Goal: Check status: Check status

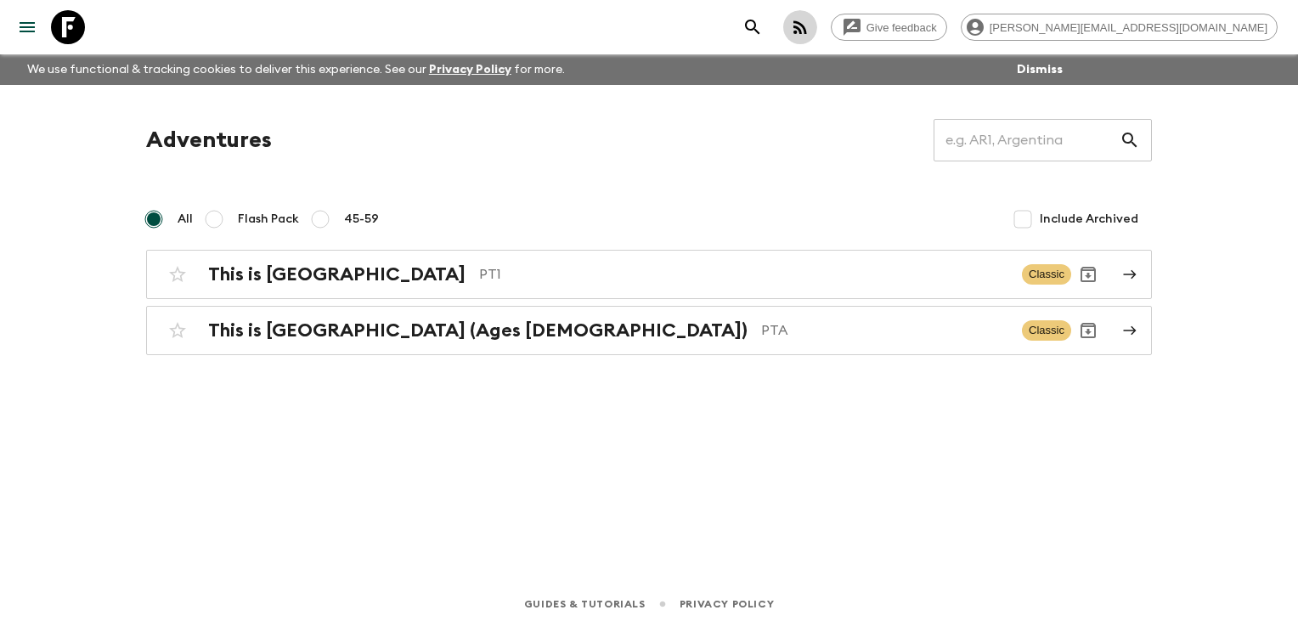
click at [810, 26] on icon "button" at bounding box center [800, 27] width 20 height 20
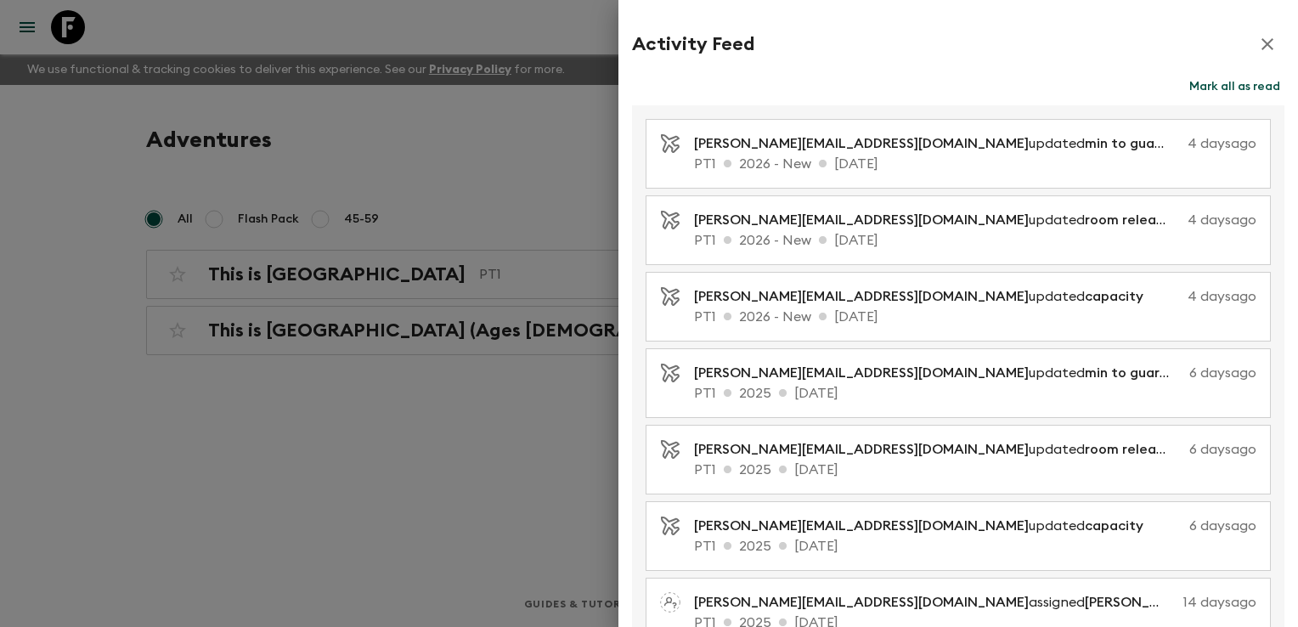
click at [498, 286] on div at bounding box center [649, 313] width 1298 height 627
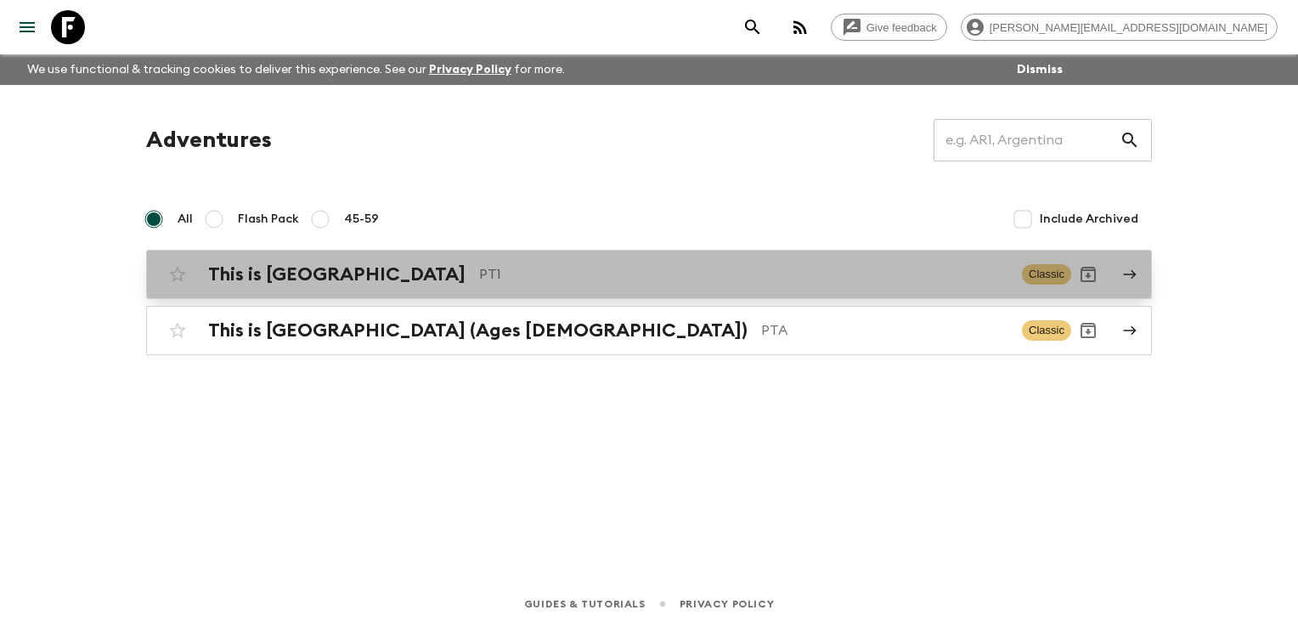
click at [343, 275] on div "This is Portugal PT1" at bounding box center [608, 274] width 800 height 22
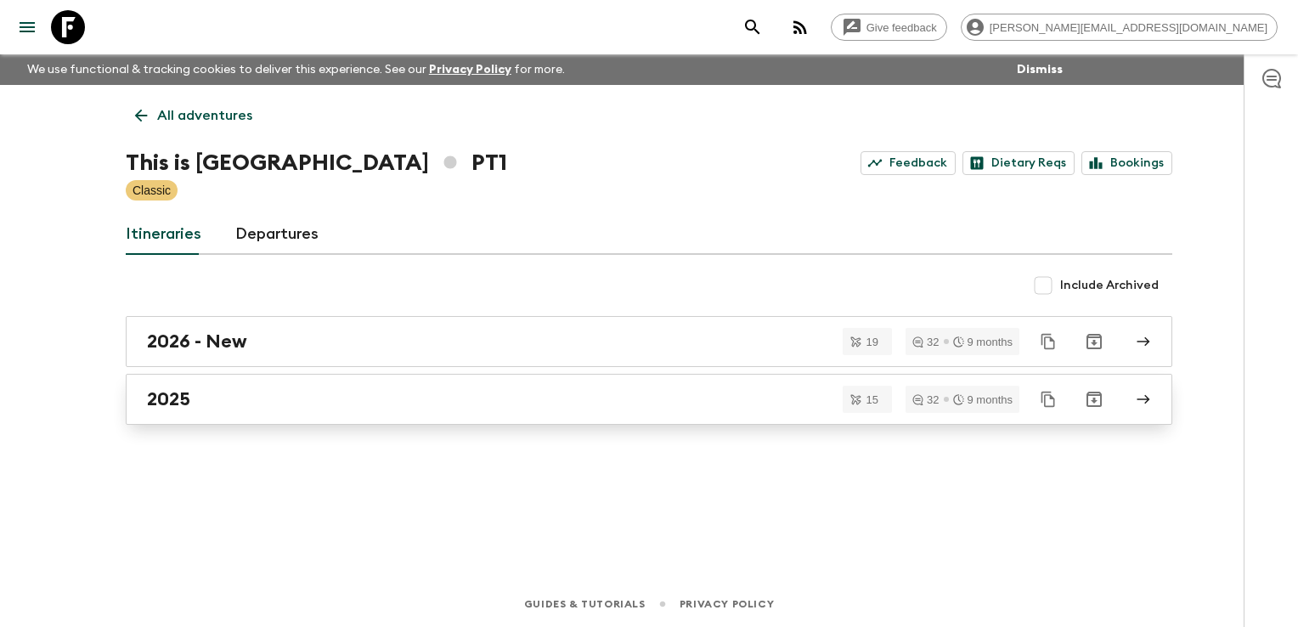
click at [432, 397] on div "2025" at bounding box center [633, 399] width 972 height 22
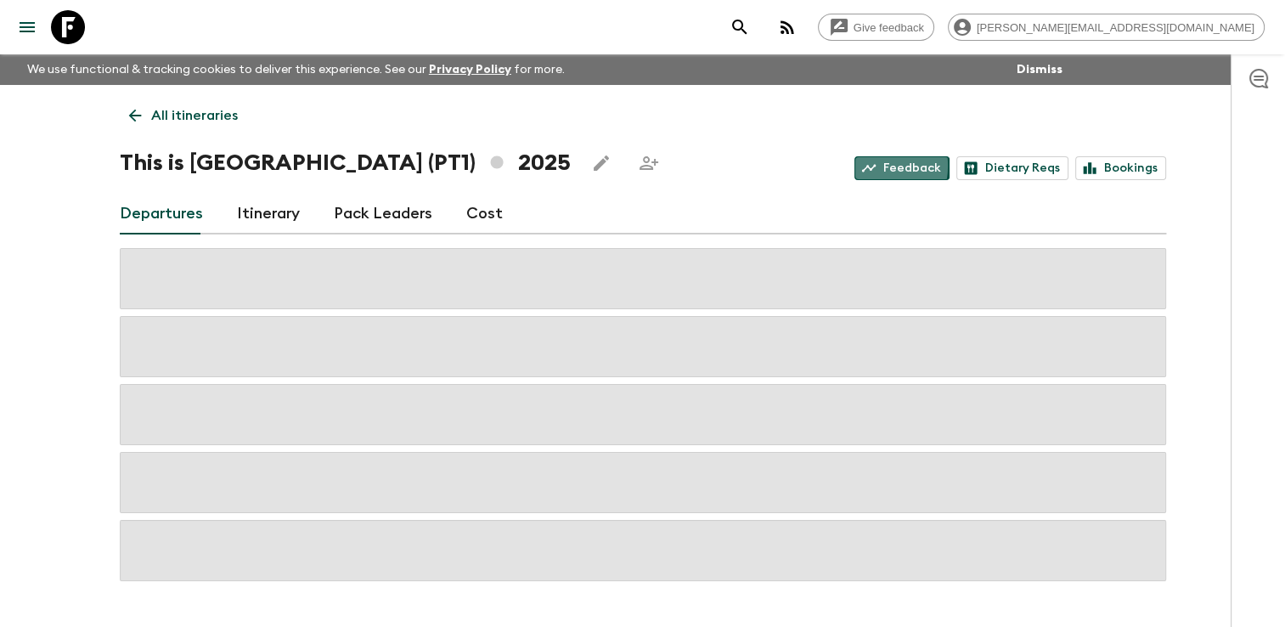
click at [876, 166] on icon at bounding box center [868, 169] width 14 height 8
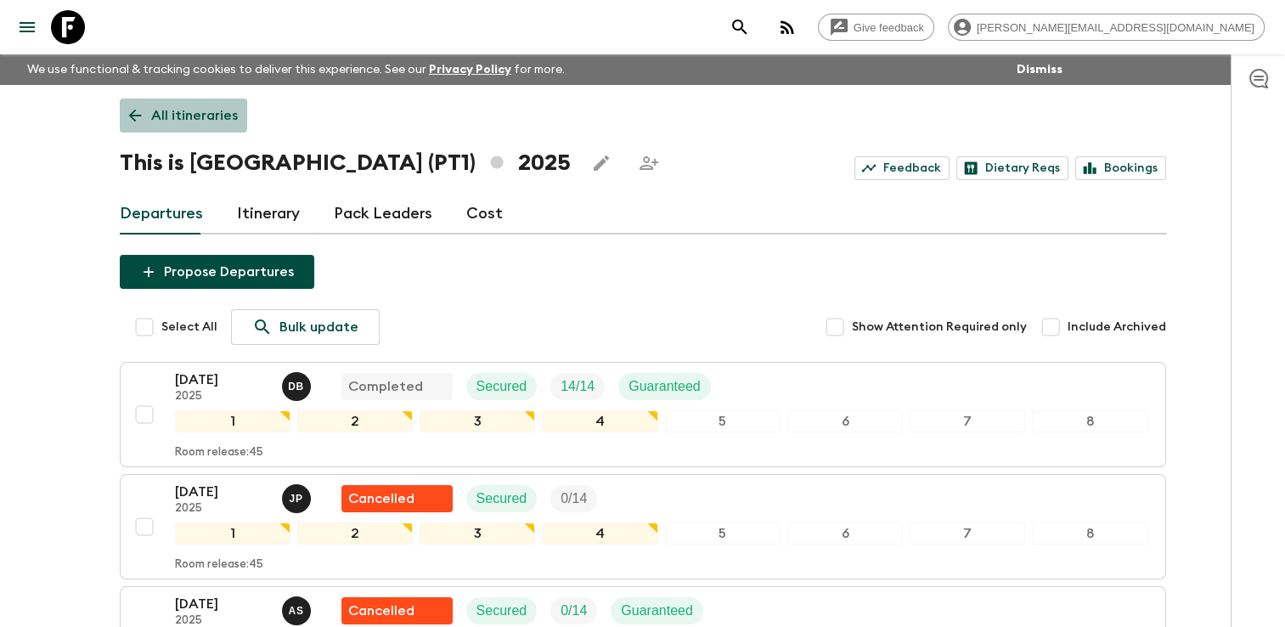
click at [129, 109] on icon at bounding box center [135, 115] width 19 height 19
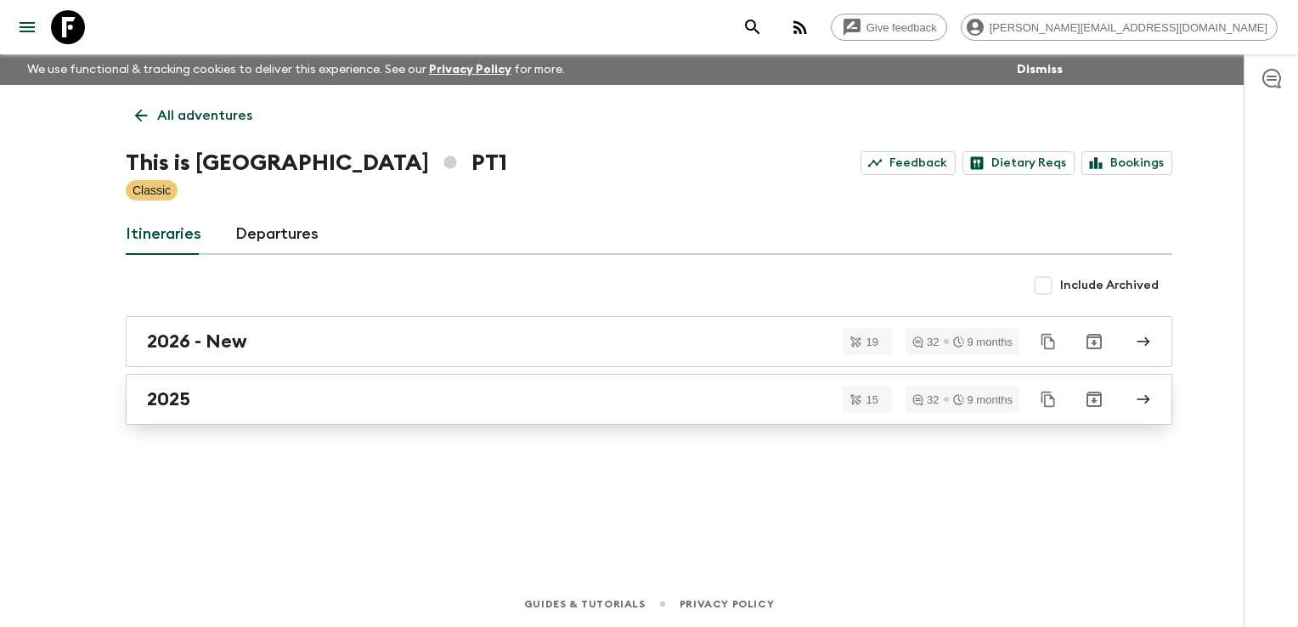
click at [360, 401] on div "2025" at bounding box center [633, 399] width 972 height 22
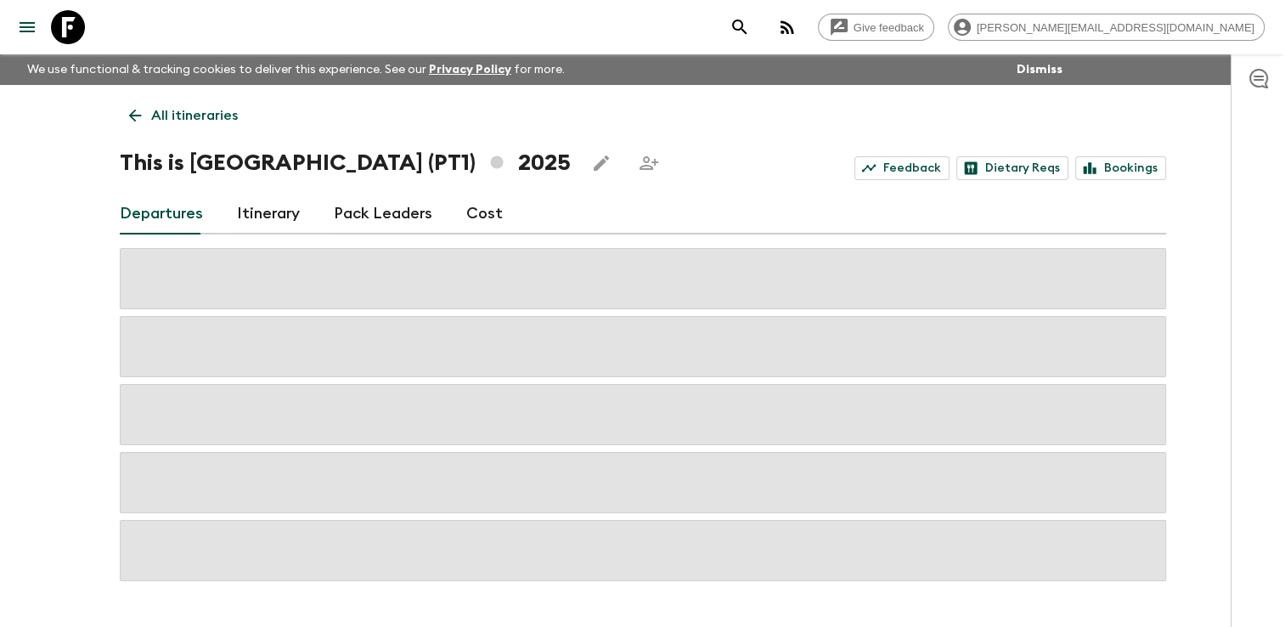
click at [276, 216] on link "Itinerary" at bounding box center [268, 214] width 63 height 41
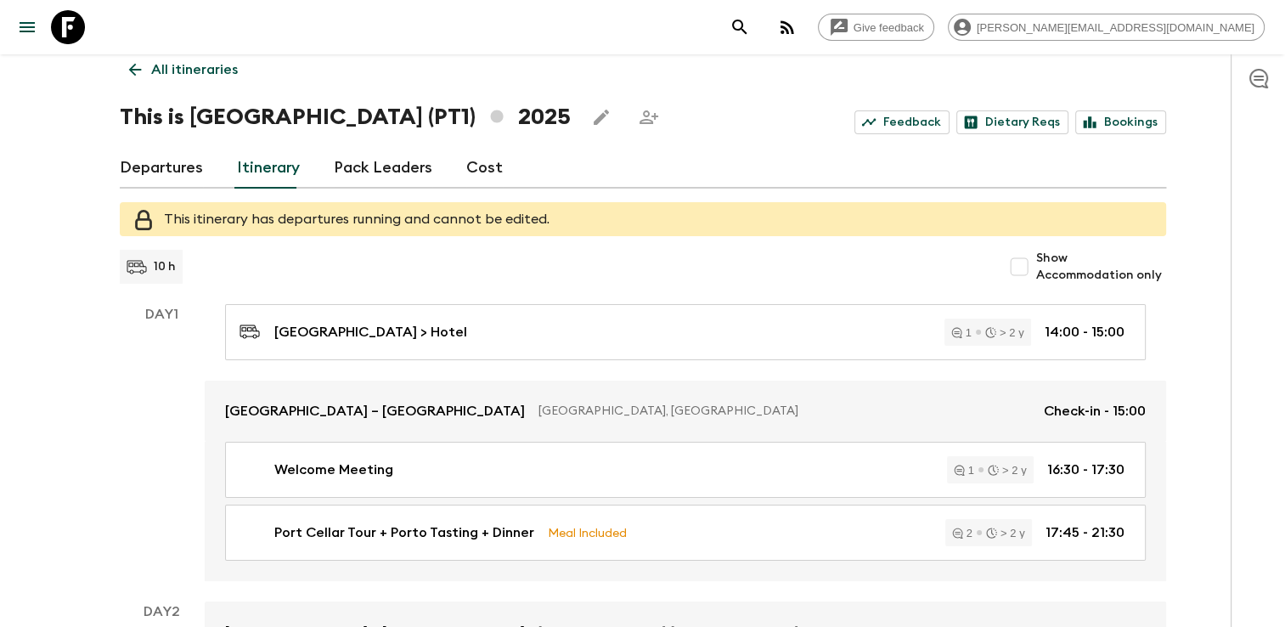
scroll to position [48, 0]
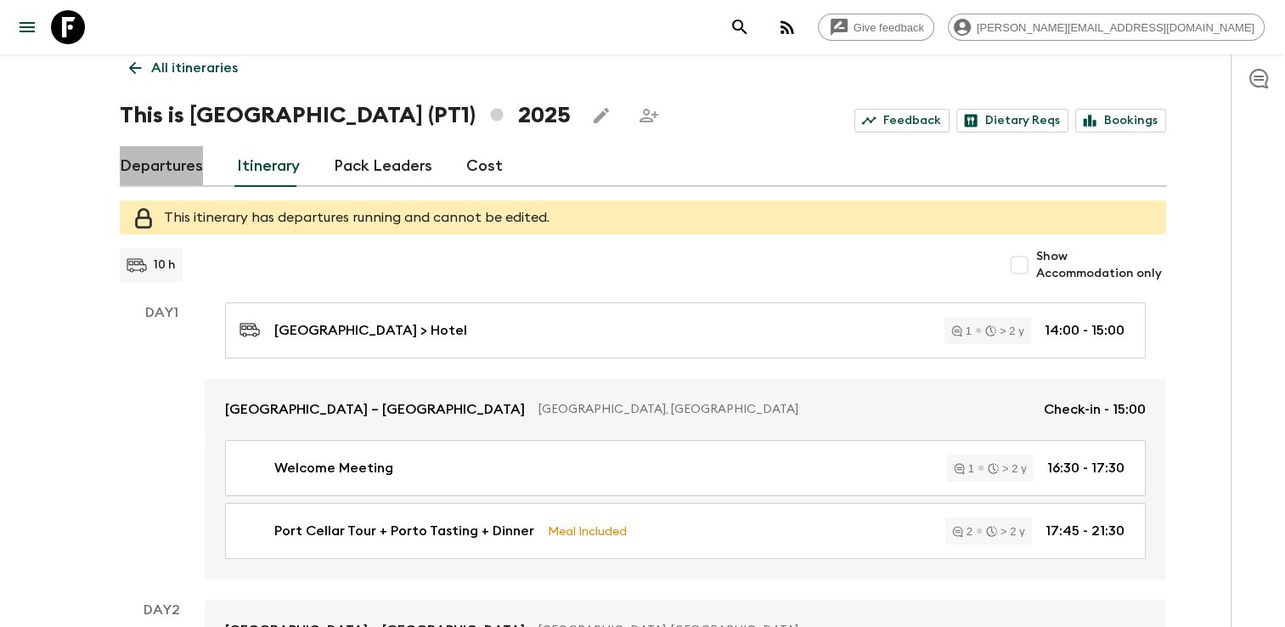
click at [176, 168] on link "Departures" at bounding box center [161, 166] width 83 height 41
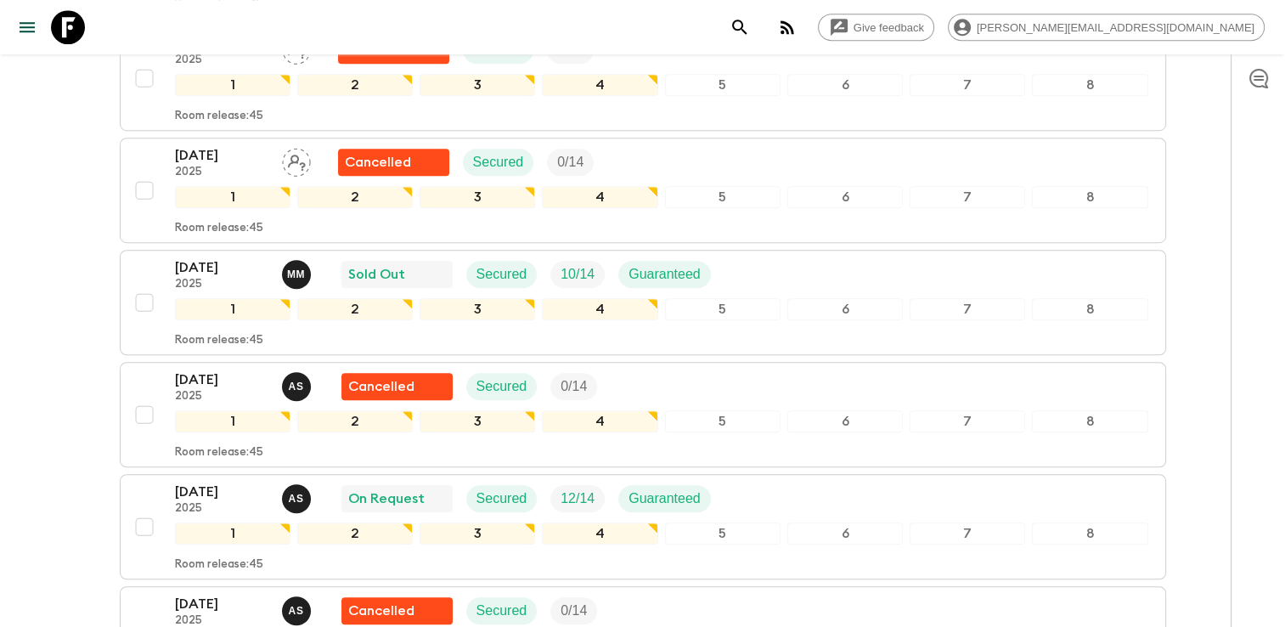
scroll to position [1325, 0]
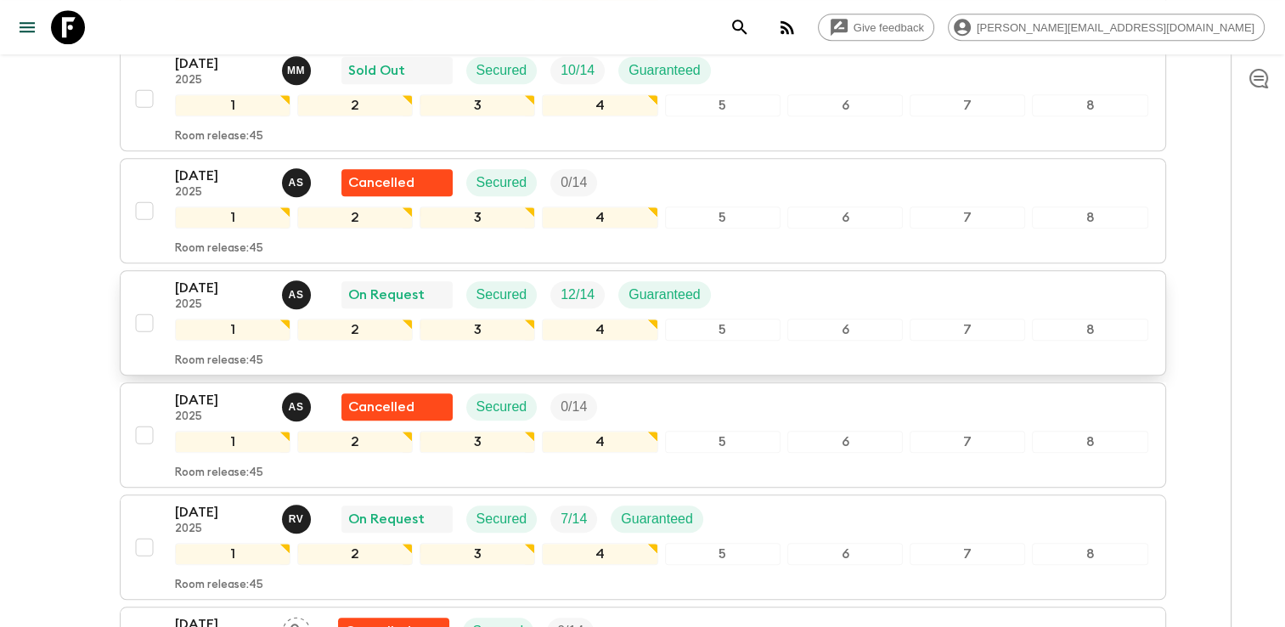
click at [754, 291] on div "[DATE] 2025 A S On Request Secured 12 / 14 Guaranteed" at bounding box center [662, 295] width 974 height 34
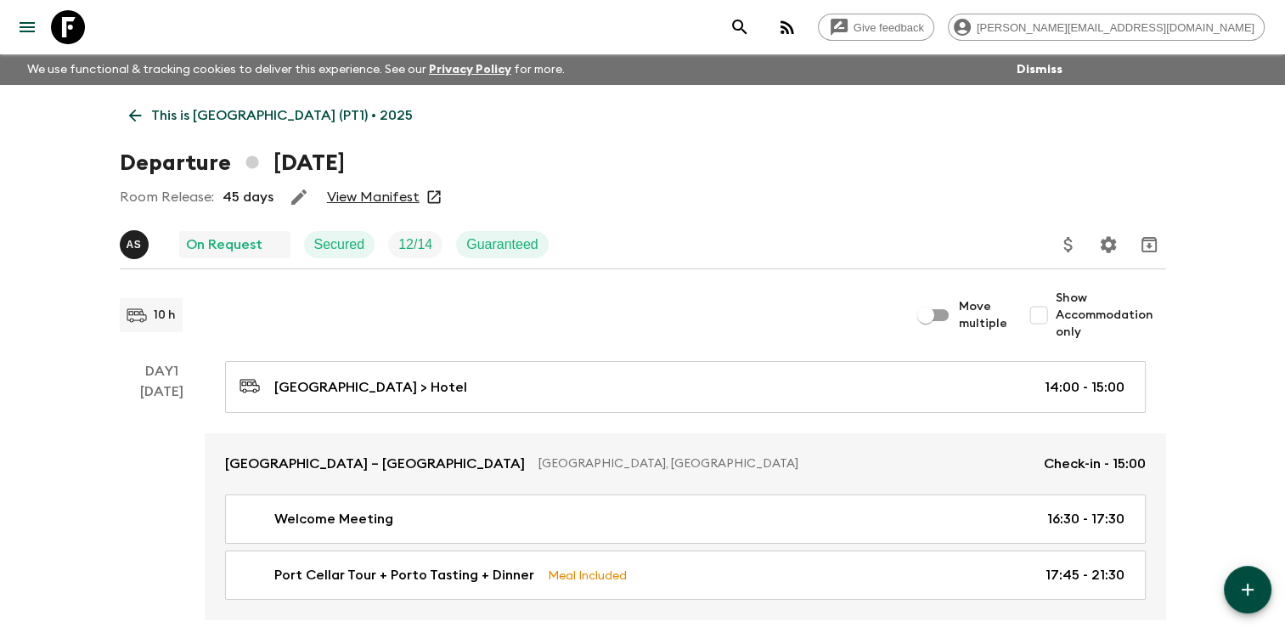
click at [367, 194] on link "View Manifest" at bounding box center [373, 197] width 93 height 17
